Goal: Task Accomplishment & Management: Use online tool/utility

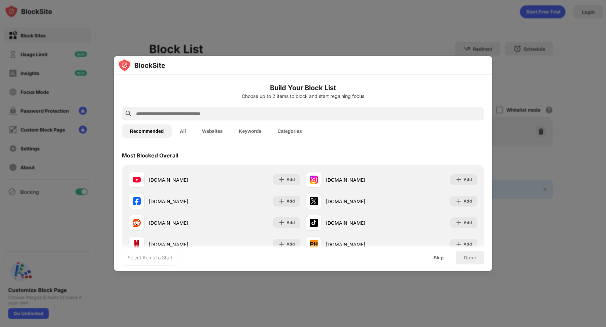
click at [388, 34] on div at bounding box center [303, 163] width 606 height 327
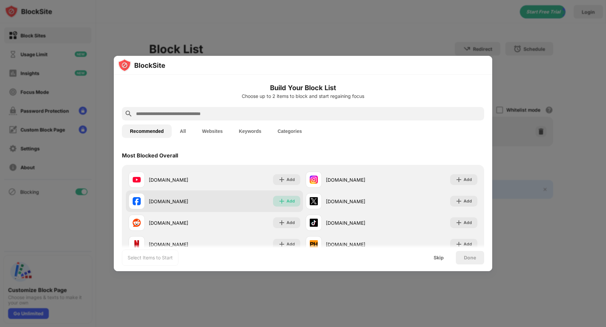
click at [289, 203] on div "Add" at bounding box center [291, 201] width 8 height 7
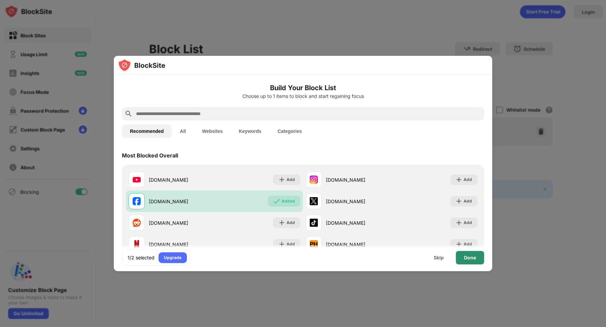
click at [474, 258] on div "Done" at bounding box center [470, 257] width 12 height 5
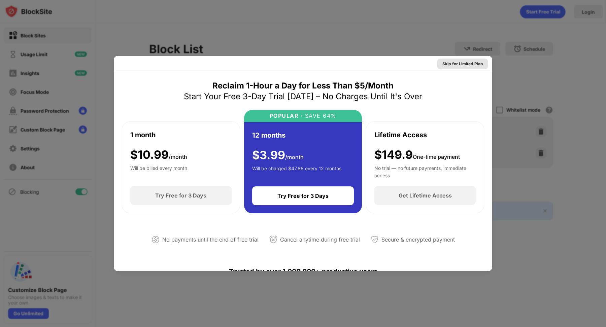
click at [472, 64] on div "Skip for Limited Plan" at bounding box center [463, 64] width 40 height 7
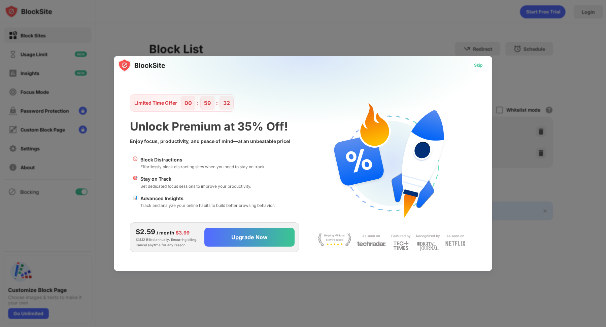
click at [478, 66] on div "Skip" at bounding box center [478, 65] width 9 height 7
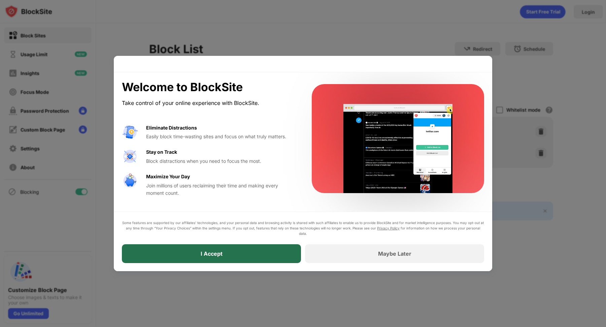
click at [251, 256] on div "I Accept" at bounding box center [211, 254] width 179 height 19
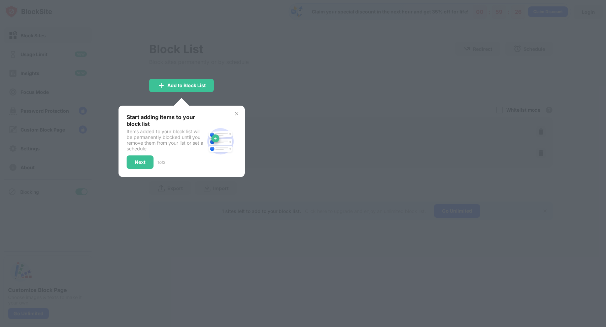
click at [236, 114] on img at bounding box center [236, 113] width 5 height 5
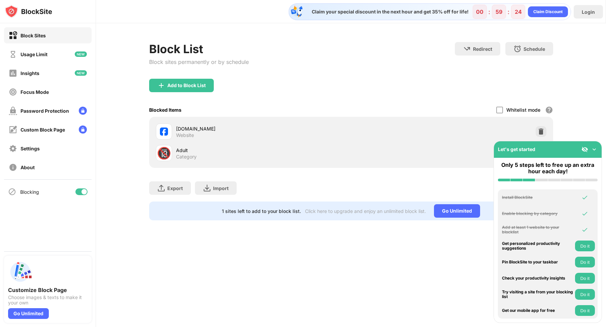
click at [594, 149] on img at bounding box center [594, 149] width 7 height 7
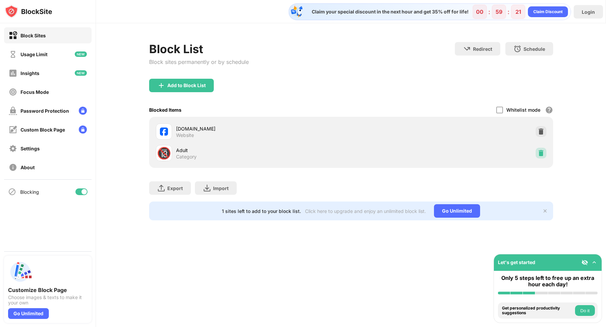
click at [542, 153] on img at bounding box center [541, 153] width 7 height 7
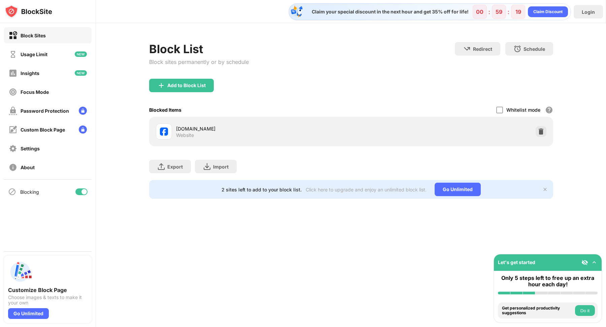
click at [304, 137] on div "[DOMAIN_NAME] Website" at bounding box center [263, 131] width 175 height 13
click at [185, 140] on div "[DOMAIN_NAME] Website" at bounding box center [351, 132] width 396 height 22
click at [344, 137] on div "[DOMAIN_NAME] Website" at bounding box center [263, 131] width 175 height 13
click at [539, 130] on img at bounding box center [541, 131] width 7 height 7
